Goal: Transaction & Acquisition: Purchase product/service

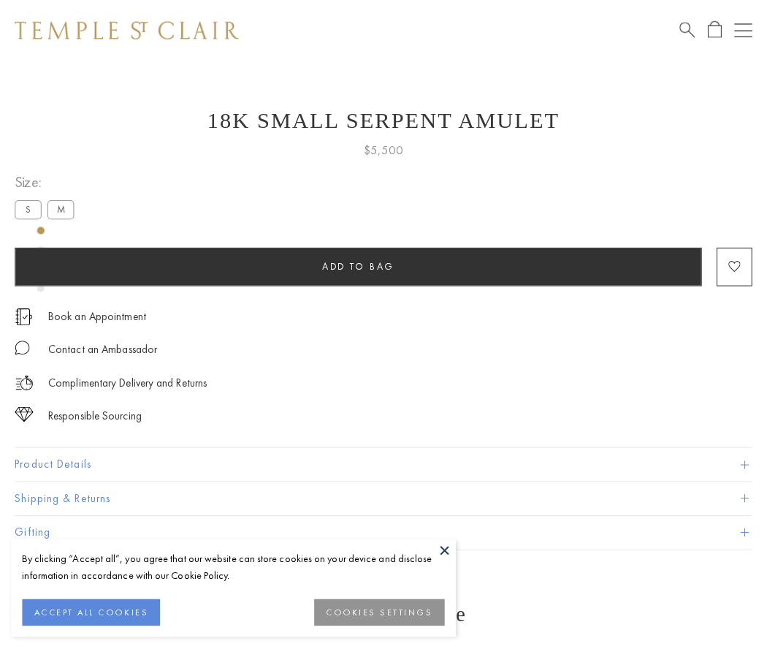
scroll to position [58, 0]
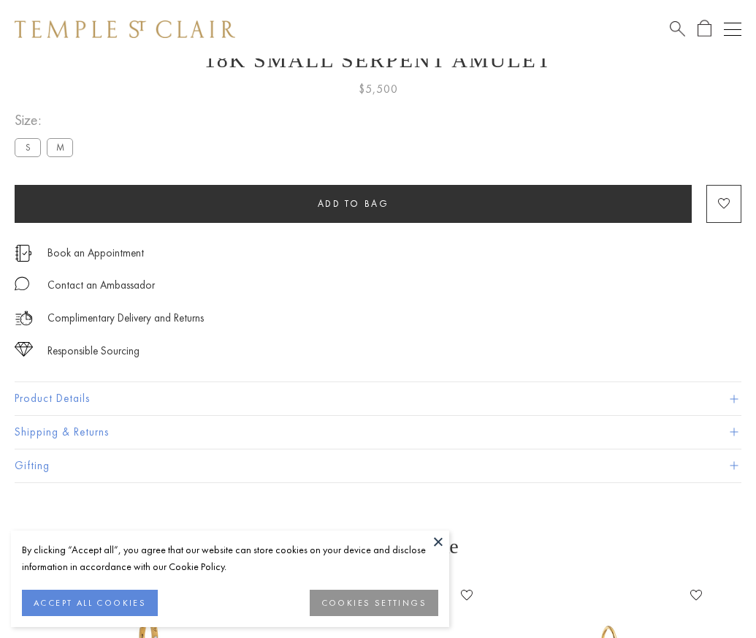
click at [353, 203] on span "Add to bag" at bounding box center [354, 203] width 72 height 12
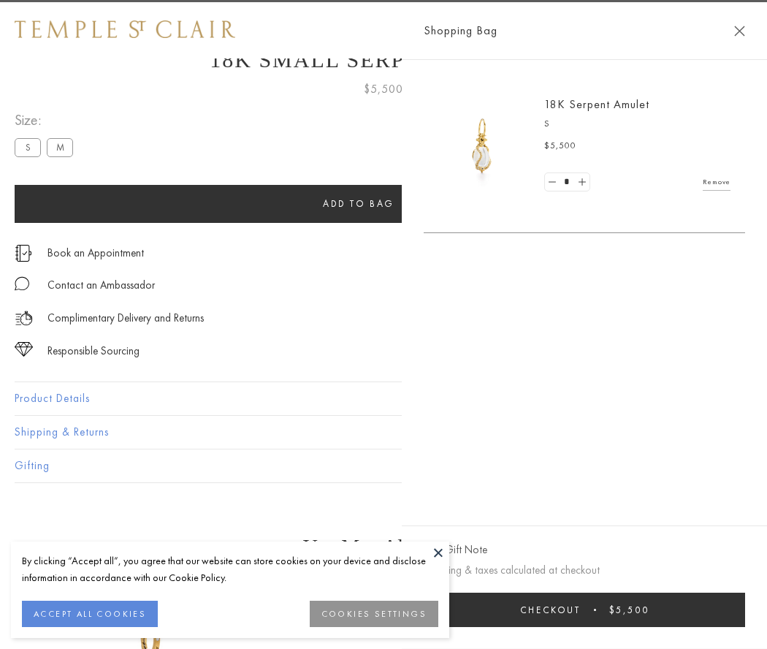
click at [584, 609] on button "Checkout $5,500" at bounding box center [584, 609] width 321 height 34
